Goal: Task Accomplishment & Management: Manage account settings

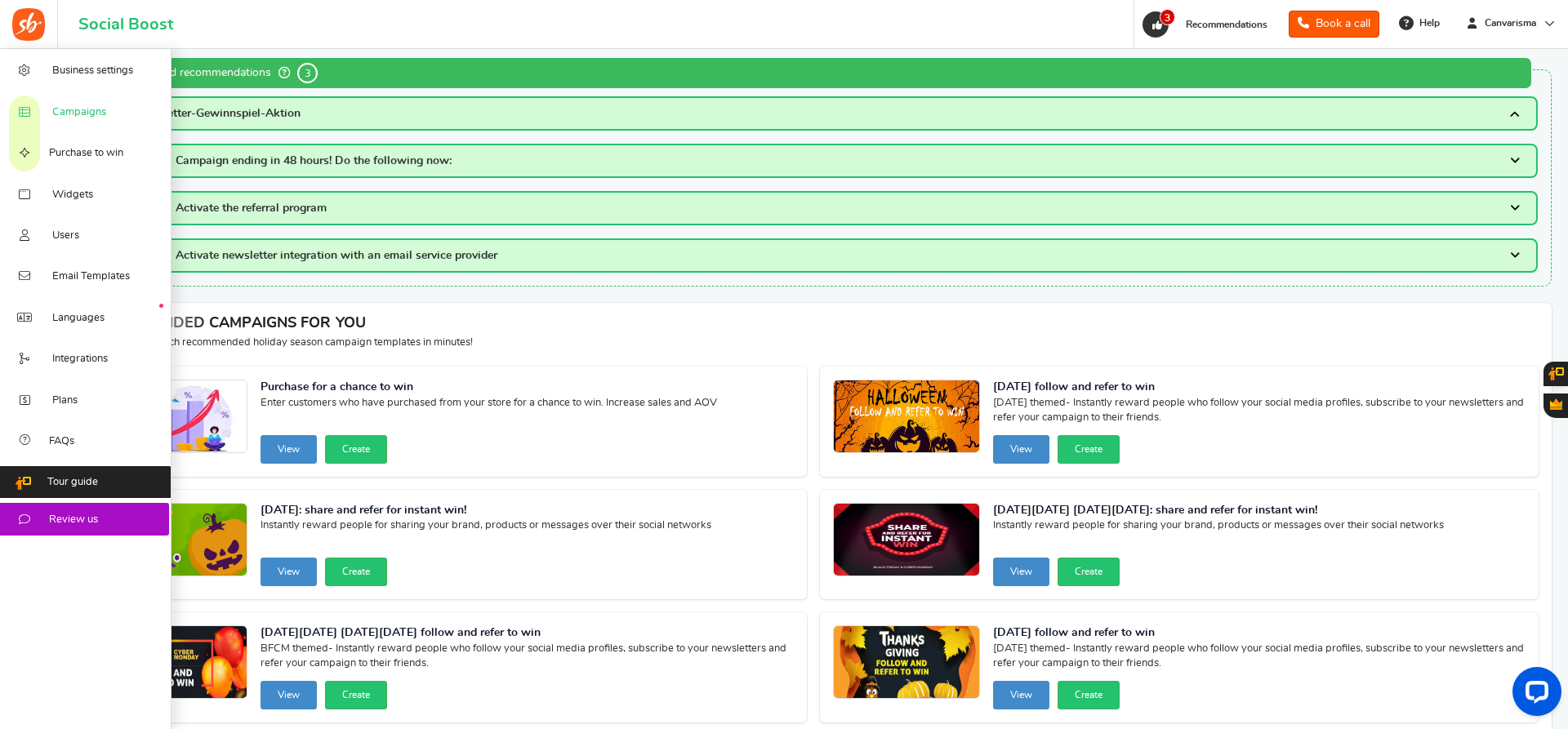
click at [42, 109] on link "Campaigns" at bounding box center [85, 110] width 171 height 41
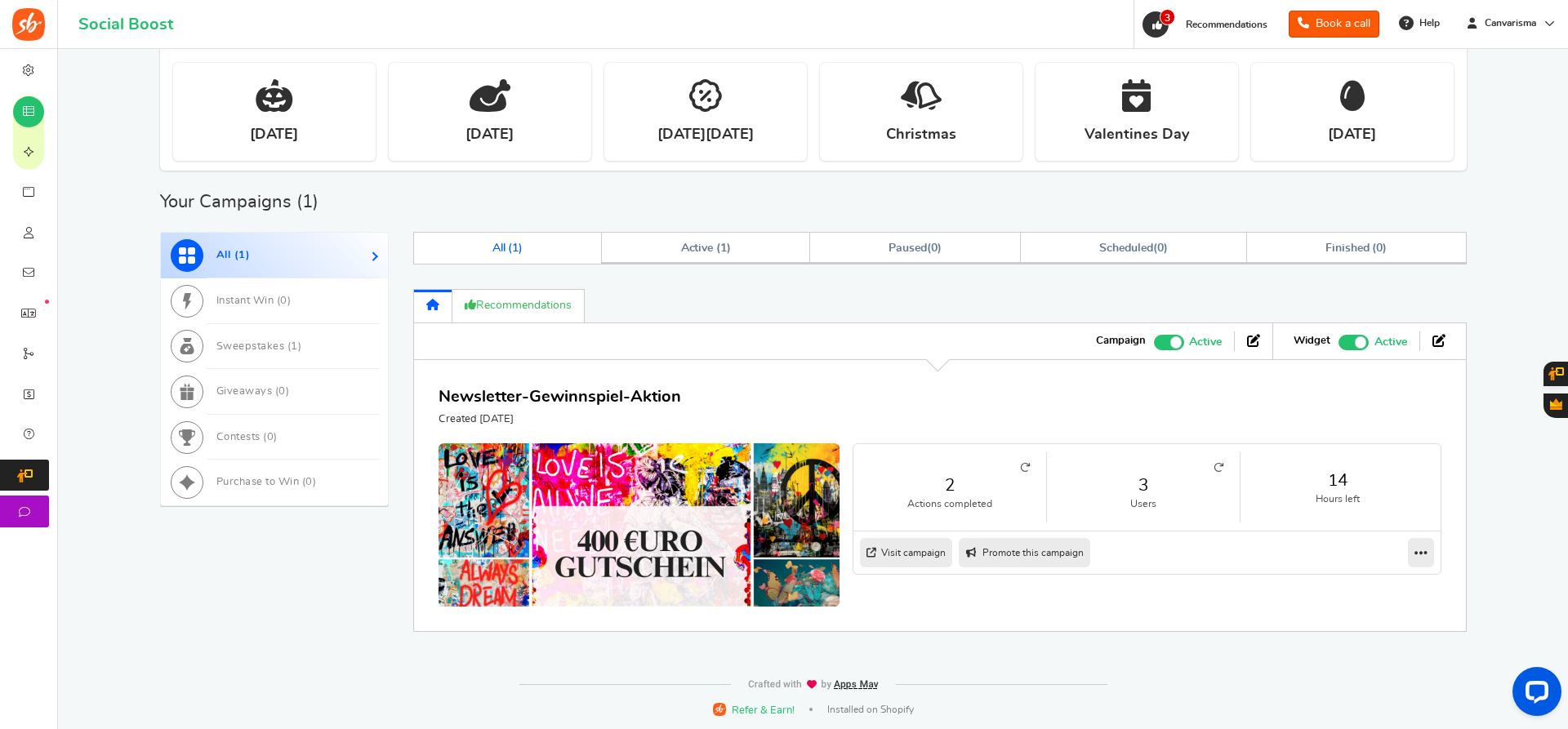
scroll to position [621, 0]
click at [1170, 346] on span at bounding box center [1169, 341] width 30 height 16
click at [1154, 345] on input "Active Paused" at bounding box center [1154, 339] width 0 height 11
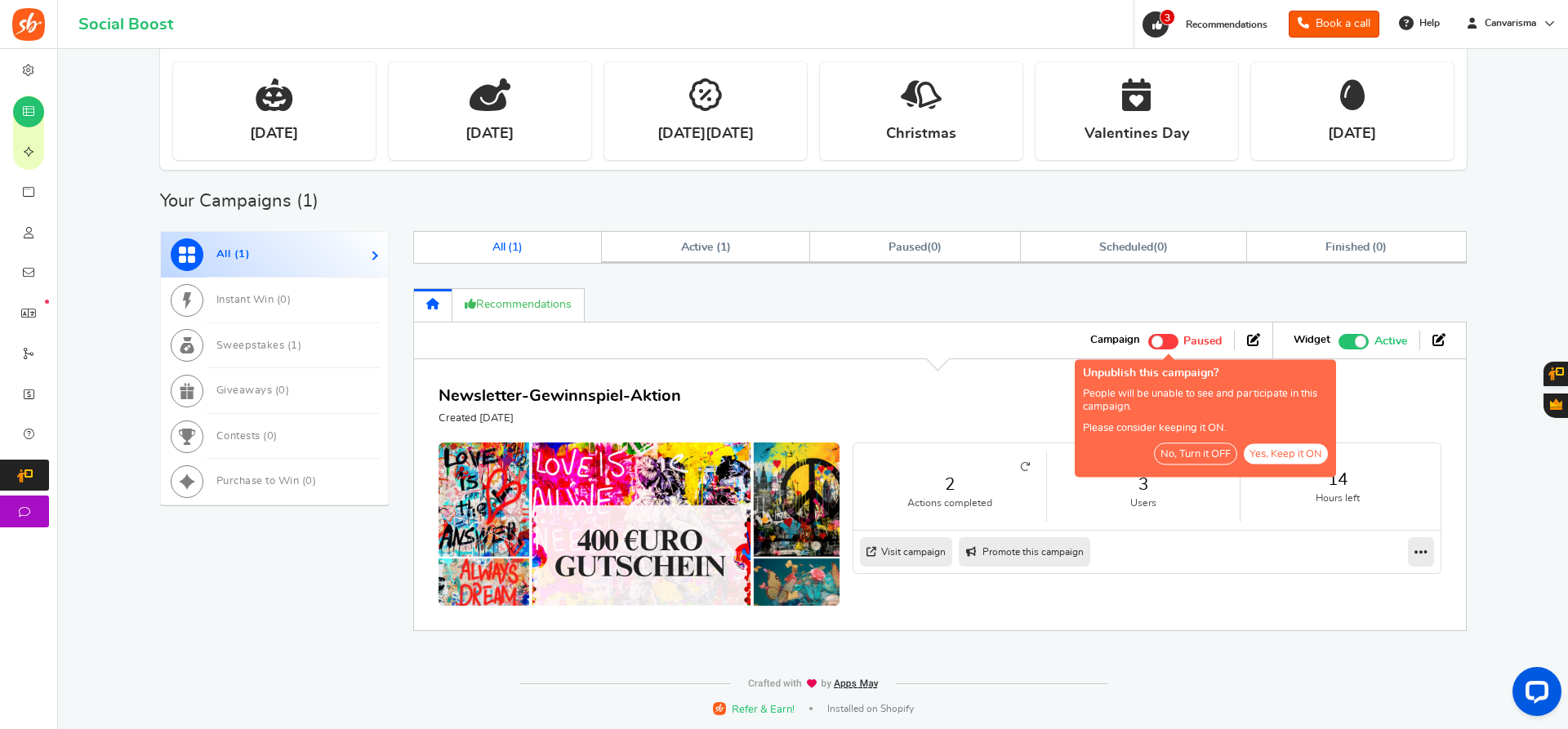
click at [1359, 339] on span at bounding box center [1361, 341] width 12 height 12
click at [1339, 339] on input "Recommended: TURN ON Active Paused" at bounding box center [1339, 339] width 0 height 11
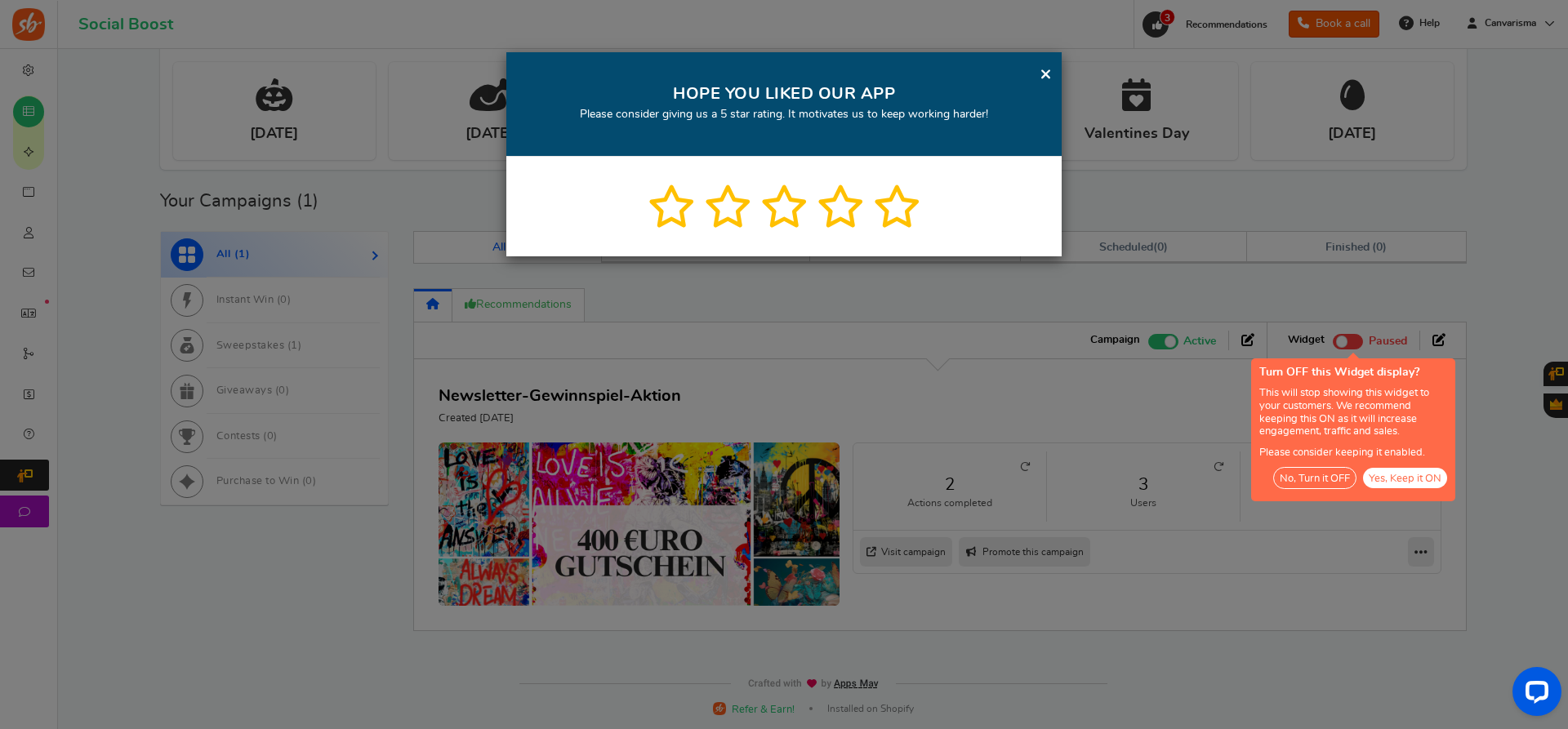
click at [1155, 349] on div "× HOPE YOU LIKED OUR APP Please consider giving us a 5 star rating. It motivate…" at bounding box center [784, 364] width 1568 height 729
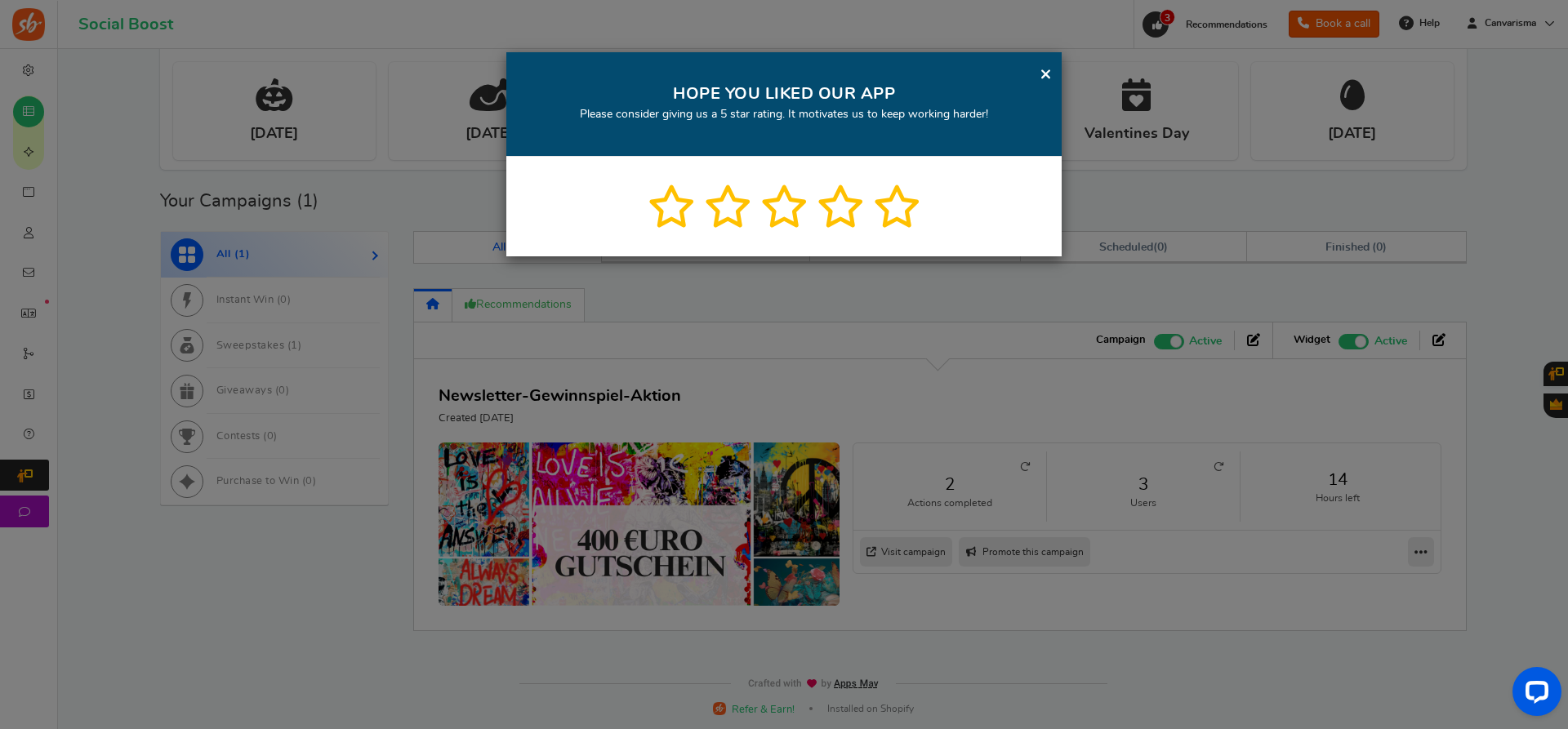
click at [1040, 70] on div "× HOPE YOU LIKED OUR APP Please consider giving us a 5 star rating. It motivate…" at bounding box center [784, 104] width 555 height 104
click at [1045, 72] on link "×" at bounding box center [1045, 74] width 12 height 21
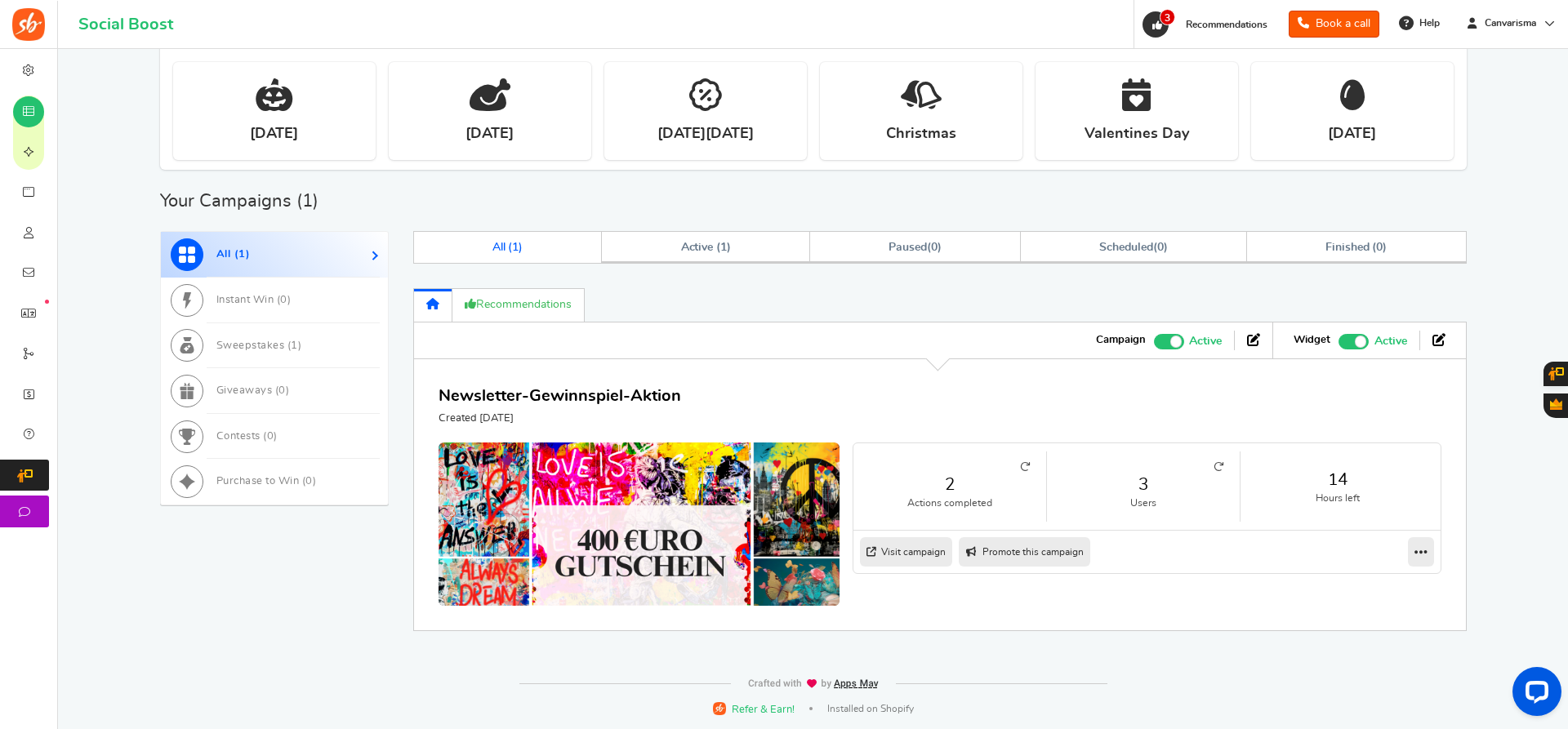
click at [1172, 334] on span at bounding box center [1169, 341] width 30 height 16
click at [1154, 334] on input "Active Paused" at bounding box center [1154, 339] width 0 height 11
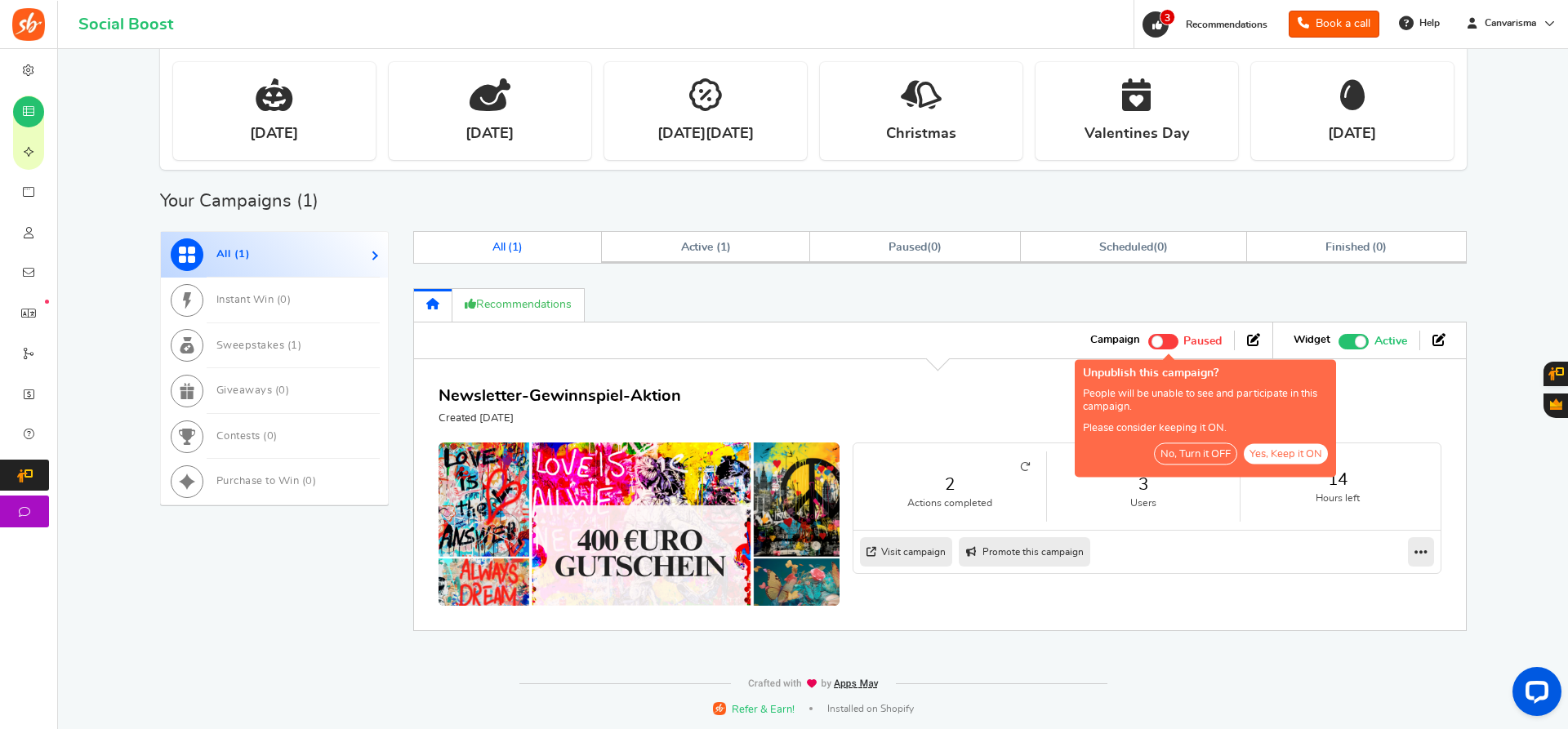
click at [1189, 455] on button "No, Turn it OFF" at bounding box center [1195, 454] width 84 height 22
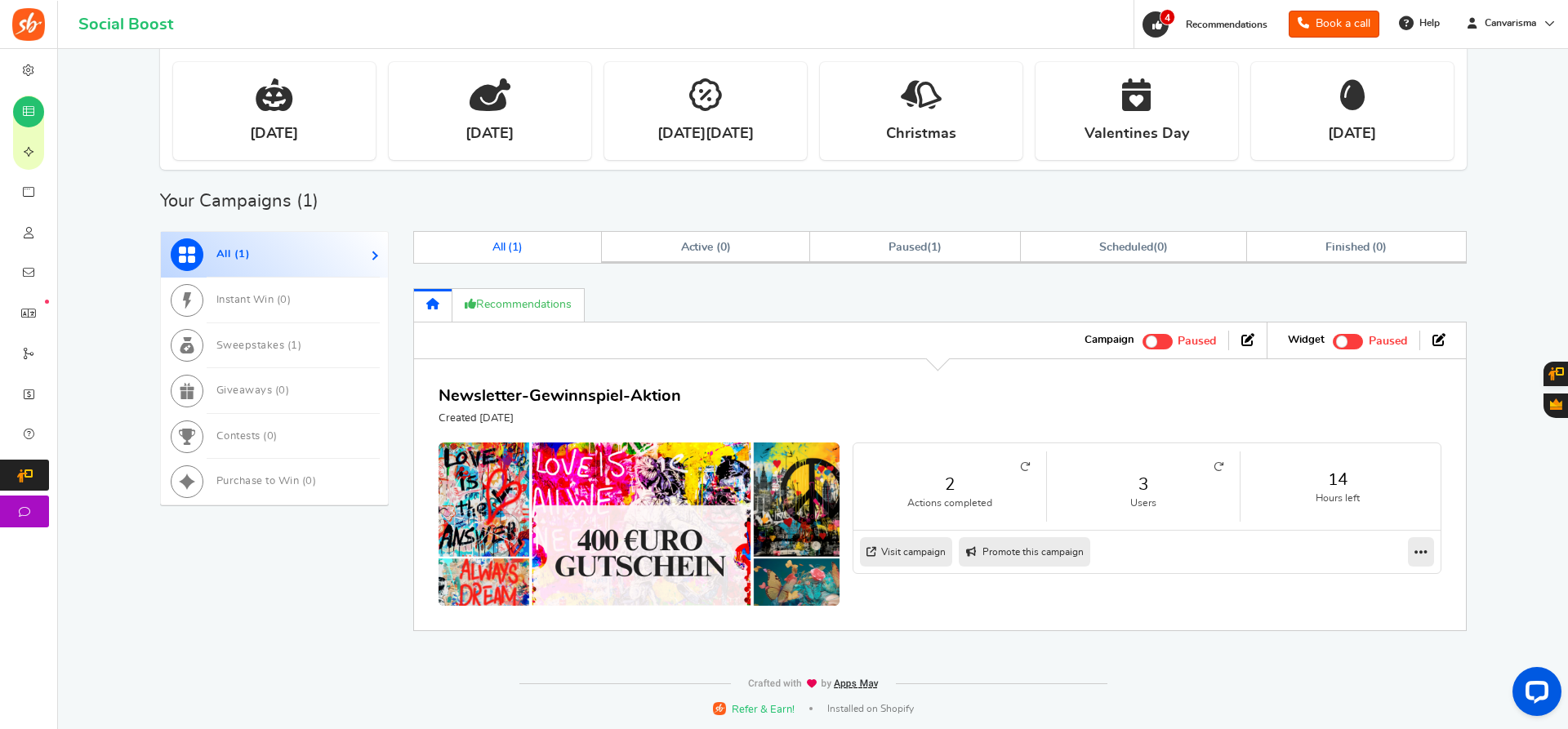
click at [904, 546] on link "Visit campaign" at bounding box center [905, 552] width 92 height 29
